Goal: Transaction & Acquisition: Subscribe to service/newsletter

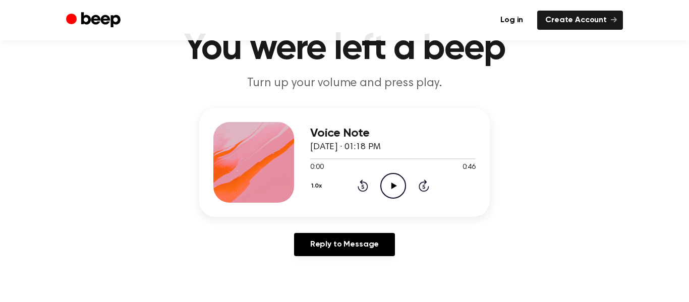
scroll to position [50, 0]
click at [392, 180] on icon "Play Audio" at bounding box center [393, 185] width 26 height 26
click at [684, 218] on main "You were left a beep Turn up your volume and press play. Voice Note August 22, …" at bounding box center [344, 261] width 689 height 622
click at [393, 191] on icon "Pause Audio" at bounding box center [393, 185] width 26 height 26
click at [396, 188] on icon "Play Audio" at bounding box center [393, 185] width 26 height 26
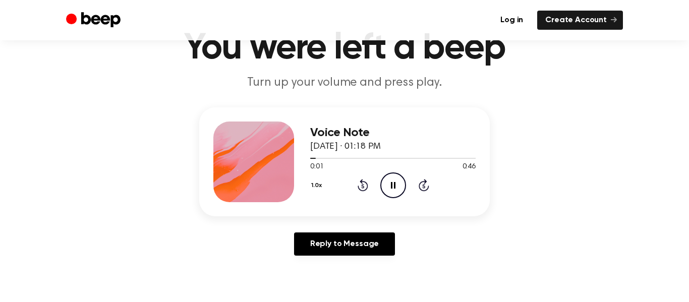
click at [362, 186] on icon at bounding box center [362, 186] width 3 height 4
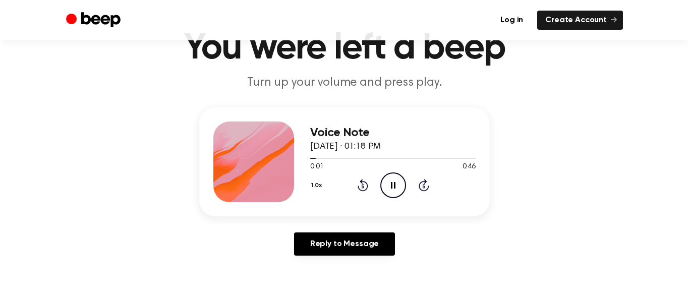
click at [400, 182] on icon "Pause Audio" at bounding box center [393, 185] width 26 height 26
click at [607, 26] on link "Create Account" at bounding box center [580, 20] width 86 height 19
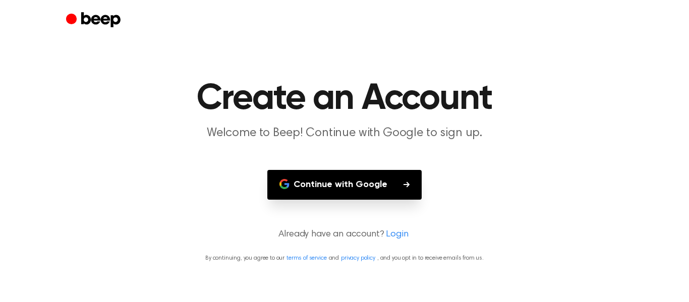
click at [379, 188] on button "Continue with Google" at bounding box center [344, 185] width 154 height 30
click at [669, 184] on main "Create an Account Welcome to Beep! Continue with Google to sign up. Continue wi…" at bounding box center [344, 151] width 689 height 302
click at [606, 225] on main "Create an Account Welcome to Beep! Continue with Google to sign up. Continue wi…" at bounding box center [344, 151] width 689 height 302
click at [598, 223] on main "Create an Account Welcome to Beep! Continue with Google to sign up. Continue wi…" at bounding box center [344, 151] width 689 height 302
click at [603, 214] on main "Create an Account Welcome to Beep! Continue with Google to sign up. Continue wi…" at bounding box center [344, 151] width 689 height 302
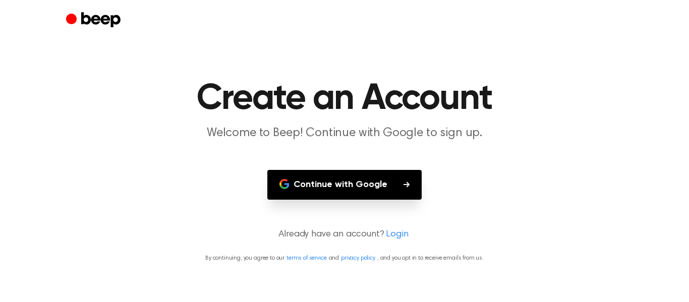
click at [614, 209] on main "Create an Account Welcome to Beep! Continue with Google to sign up. Continue wi…" at bounding box center [344, 151] width 689 height 302
click at [113, 28] on icon "Beep" at bounding box center [94, 21] width 57 height 20
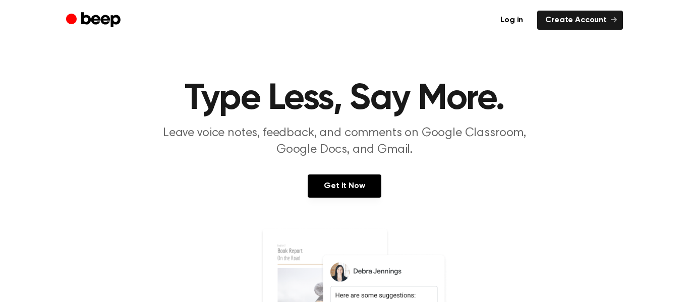
click at [112, 26] on icon "Beep" at bounding box center [100, 19] width 39 height 15
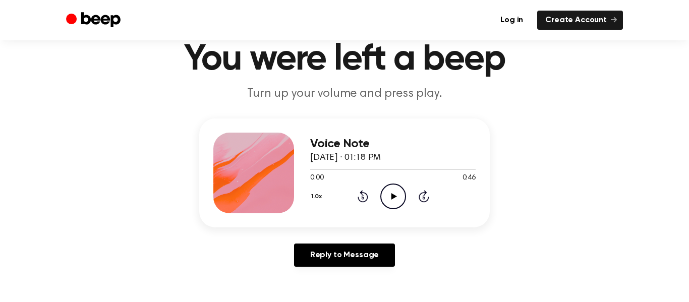
scroll to position [40, 0]
click at [396, 192] on icon "Play Audio" at bounding box center [393, 196] width 26 height 26
click at [358, 167] on div at bounding box center [392, 168] width 165 height 8
drag, startPoint x: 304, startPoint y: 167, endPoint x: 318, endPoint y: 171, distance: 14.2
click at [318, 171] on div at bounding box center [392, 168] width 165 height 8
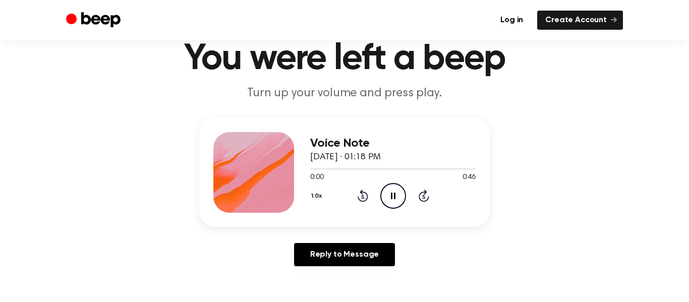
click at [427, 198] on icon at bounding box center [423, 196] width 11 height 12
click at [514, 21] on link "Log in" at bounding box center [511, 20] width 39 height 19
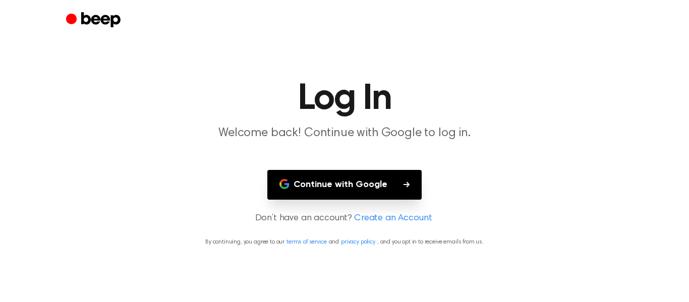
click at [380, 199] on button "Continue with Google" at bounding box center [344, 185] width 154 height 30
click at [608, 155] on main "Log In Welcome back! Continue with Google to log in. Continue with Google Don’t…" at bounding box center [344, 151] width 689 height 302
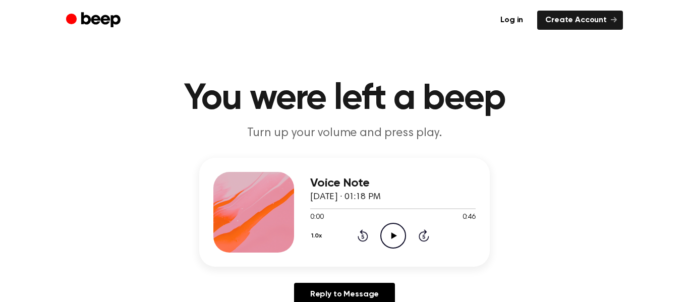
click at [393, 240] on icon "Play Audio" at bounding box center [393, 236] width 26 height 26
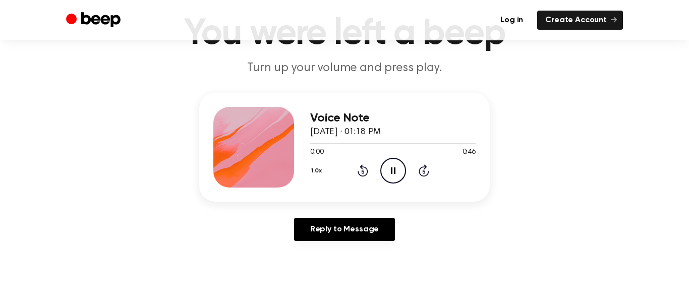
scroll to position [69, 0]
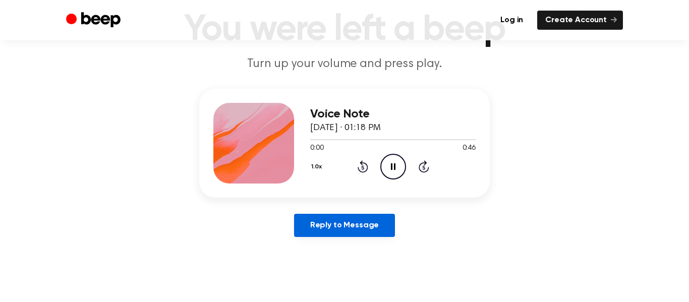
click at [360, 218] on link "Reply to Message" at bounding box center [344, 225] width 101 height 23
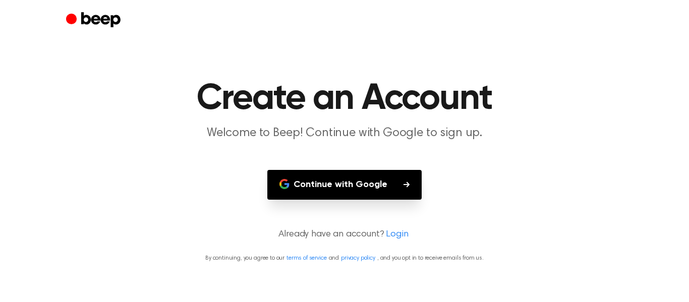
click at [99, 11] on icon "Beep" at bounding box center [94, 21] width 57 height 20
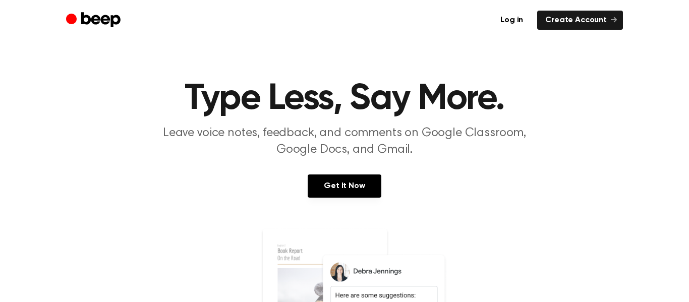
scroll to position [4, 0]
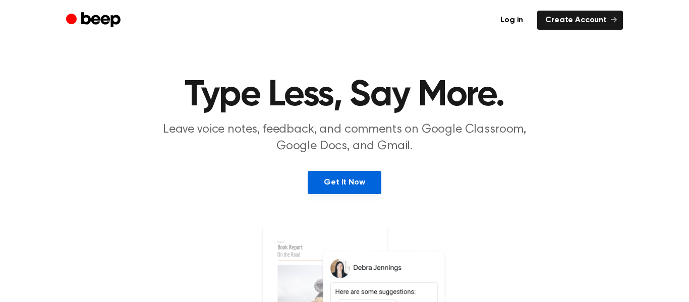
click at [351, 178] on link "Get It Now" at bounding box center [343, 182] width 73 height 23
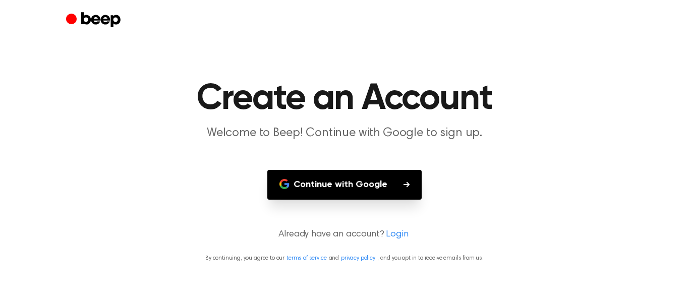
click at [398, 228] on link "Login" at bounding box center [397, 235] width 22 height 14
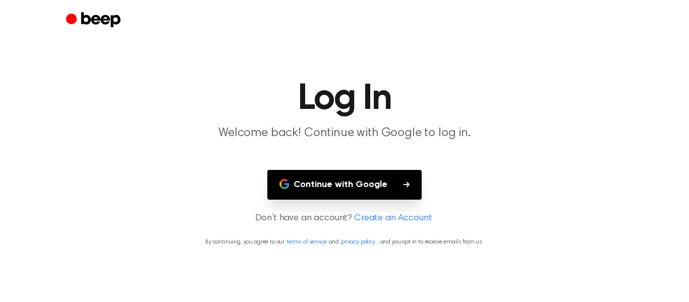
click at [381, 189] on button "Continue with Google" at bounding box center [344, 185] width 154 height 30
click at [512, 270] on main "Log In Welcome back! Continue with Google to log in. Continue with Google Don’t…" at bounding box center [344, 151] width 689 height 302
click at [384, 195] on button "Continue with Google" at bounding box center [344, 185] width 154 height 30
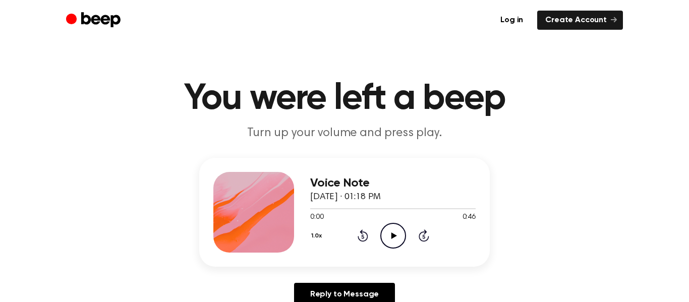
click at [392, 232] on icon "Play Audio" at bounding box center [393, 236] width 26 height 26
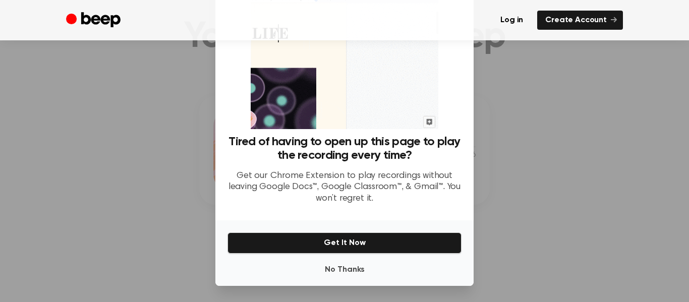
scroll to position [20, 0]
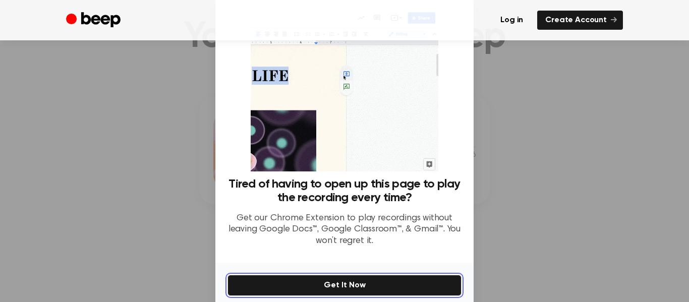
click at [373, 278] on button "Get It Now" at bounding box center [344, 285] width 234 height 21
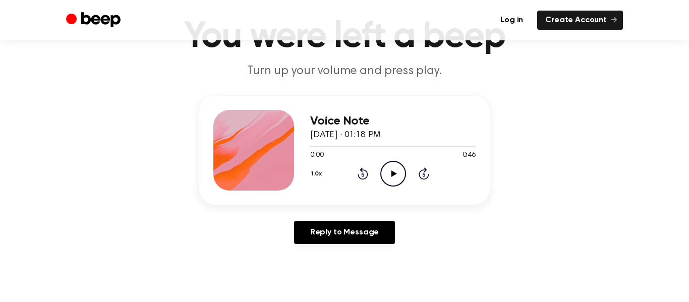
click at [399, 182] on icon "Play Audio" at bounding box center [393, 174] width 26 height 26
click at [563, 131] on div "Voice Note August 22, 2024 · 01:18 PM 0:01 0:46 Your browser does not support t…" at bounding box center [344, 174] width 664 height 156
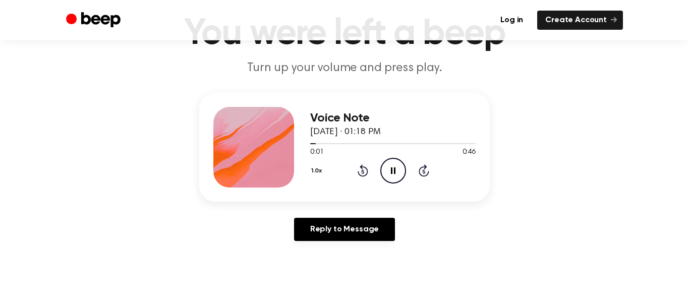
scroll to position [66, 0]
click at [405, 163] on icon "Pause Audio" at bounding box center [393, 170] width 26 height 26
click at [392, 167] on icon "Play Audio" at bounding box center [393, 170] width 26 height 26
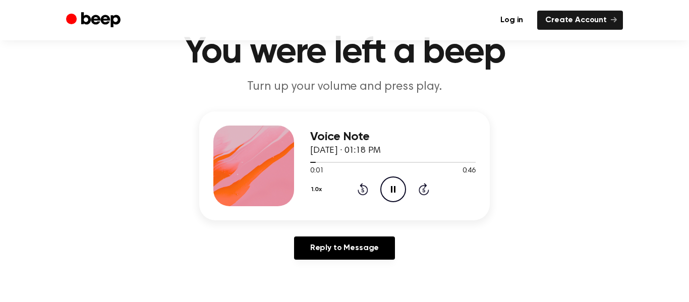
scroll to position [46, 0]
click at [384, 158] on div at bounding box center [392, 162] width 165 height 8
click at [387, 159] on div at bounding box center [392, 162] width 165 height 8
click at [387, 162] on div at bounding box center [392, 162] width 165 height 1
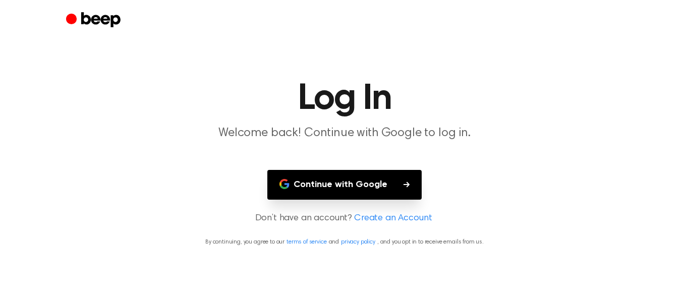
click at [389, 183] on button "Continue with Google" at bounding box center [344, 185] width 154 height 30
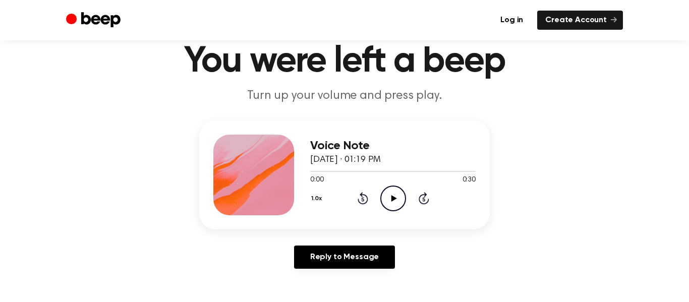
scroll to position [41, 0]
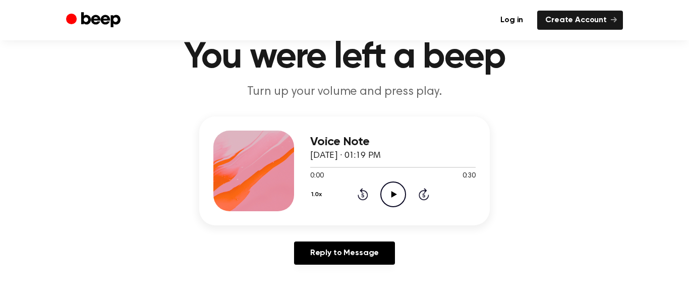
click at [404, 194] on icon "Play Audio" at bounding box center [393, 194] width 26 height 26
